Goal: Task Accomplishment & Management: Use online tool/utility

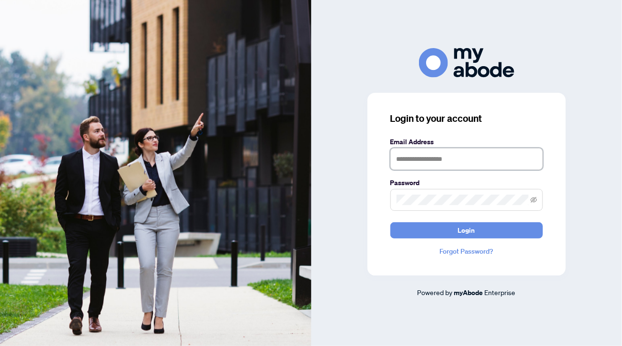
click at [427, 163] on input "text" at bounding box center [466, 159] width 153 height 22
type input "**********"
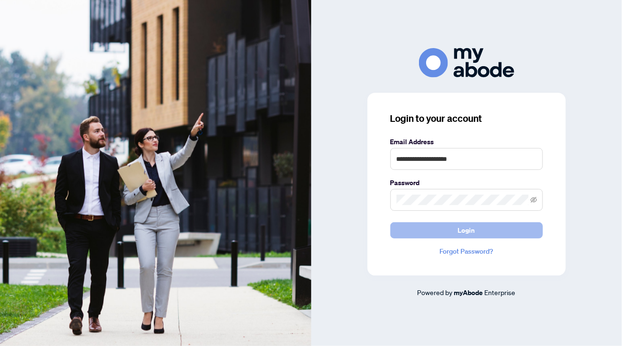
click at [465, 229] on span "Login" at bounding box center [466, 230] width 17 height 15
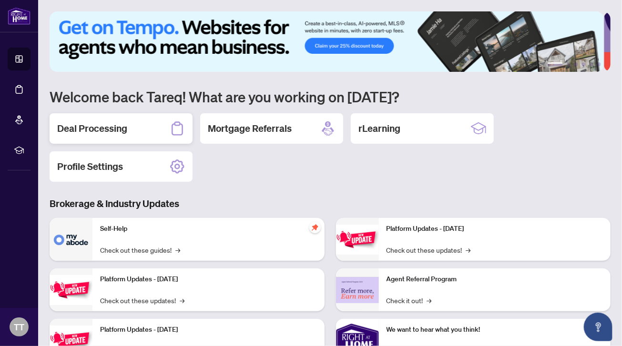
click at [97, 124] on h2 "Deal Processing" at bounding box center [92, 128] width 70 height 13
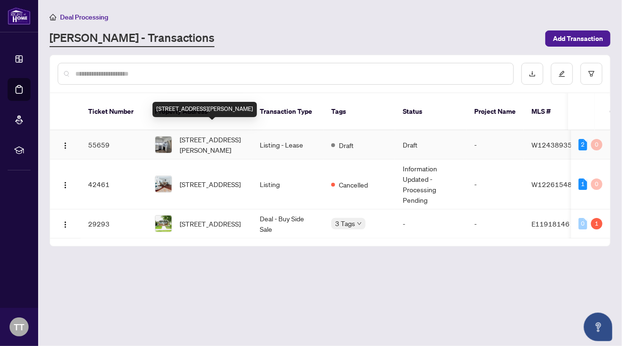
click at [211, 134] on span "[STREET_ADDRESS][PERSON_NAME]" at bounding box center [212, 144] width 65 height 21
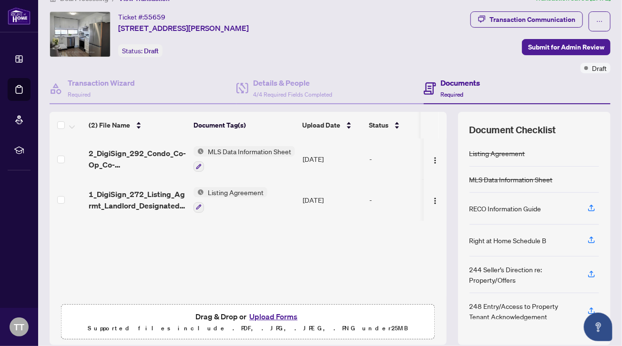
scroll to position [51, 0]
